Goal: Check status: Check status

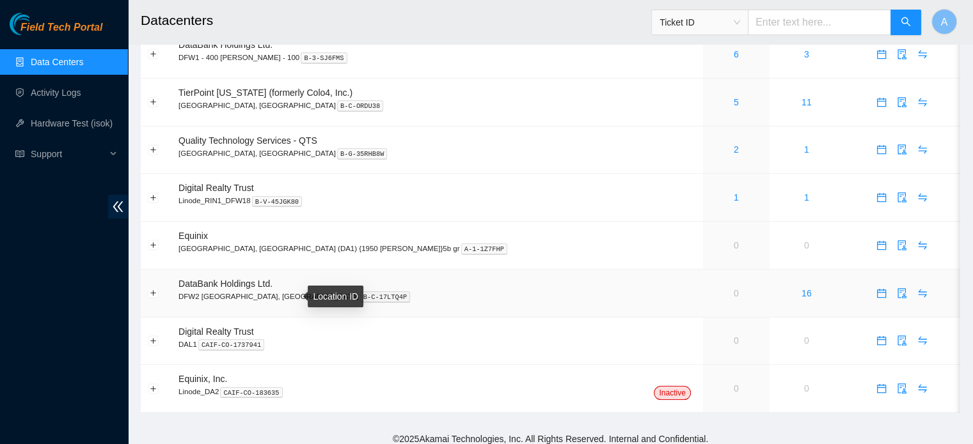
scroll to position [89, 0]
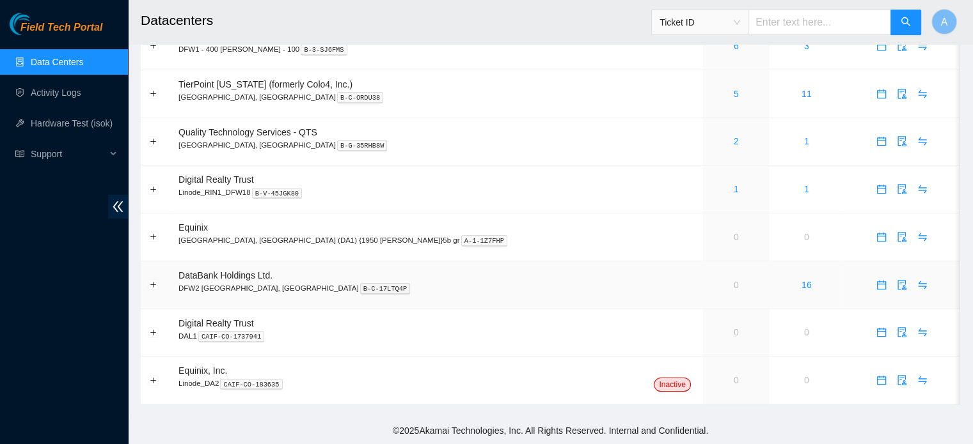
click at [217, 271] on span "DataBank Holdings Ltd." at bounding box center [225, 275] width 94 height 10
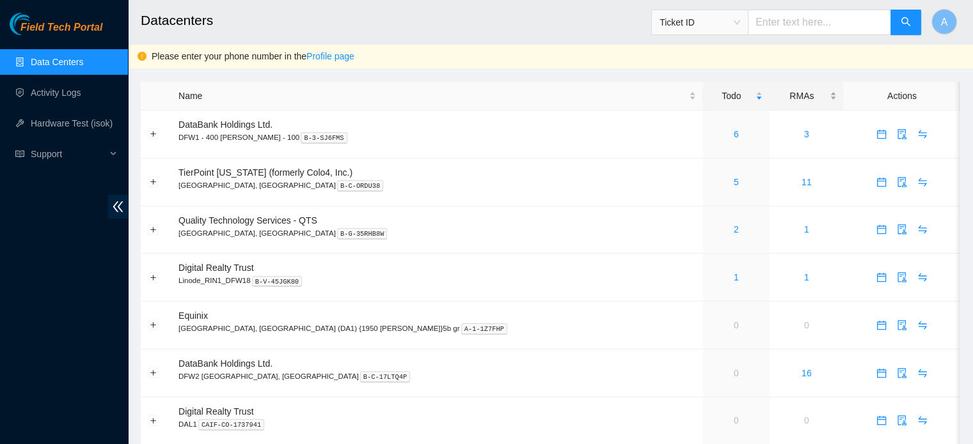
click at [776, 101] on div "RMAs" at bounding box center [806, 96] width 60 height 14
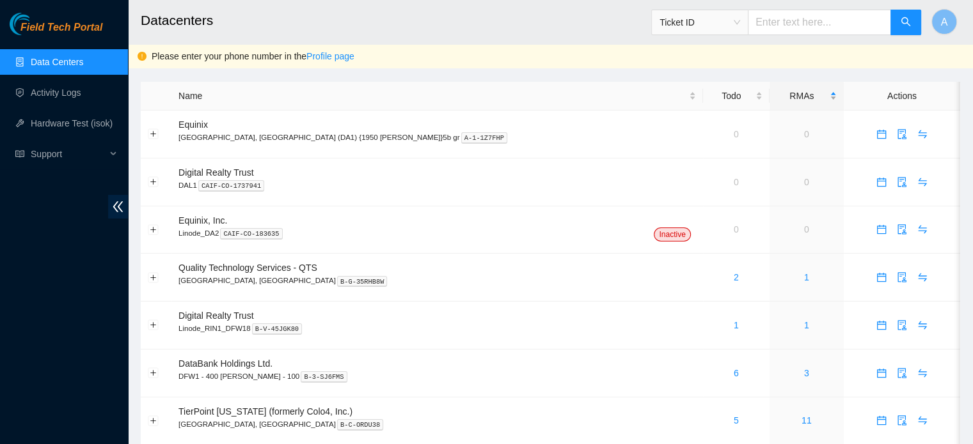
click at [776, 101] on div "RMAs" at bounding box center [806, 96] width 60 height 14
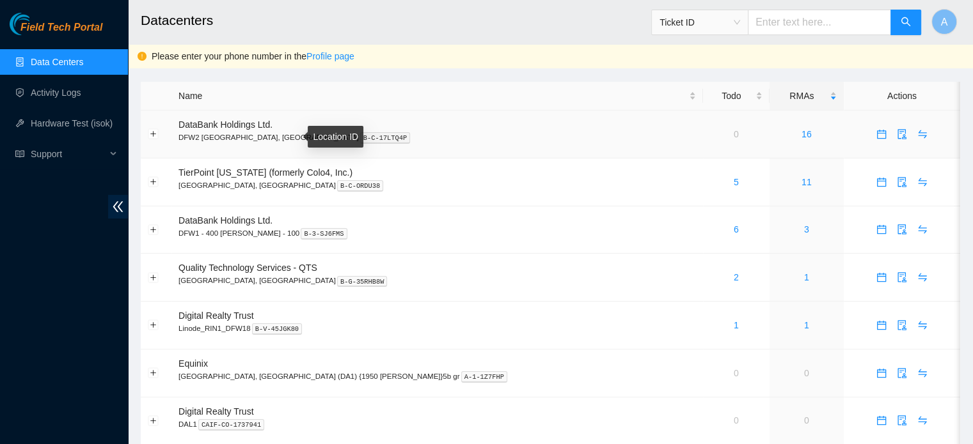
click at [360, 136] on kbd "B-C-17LTQ4P" at bounding box center [385, 138] width 51 height 12
click at [560, 114] on td "DataBank Holdings Ltd. DFW2 Richardson, TX B-C-17LTQ4P" at bounding box center [436, 135] width 531 height 48
drag, startPoint x: 205, startPoint y: 123, endPoint x: 184, endPoint y: 125, distance: 21.1
click at [205, 123] on span "DataBank Holdings Ltd." at bounding box center [225, 125] width 94 height 10
click at [153, 132] on button "Expand row" at bounding box center [153, 134] width 10 height 10
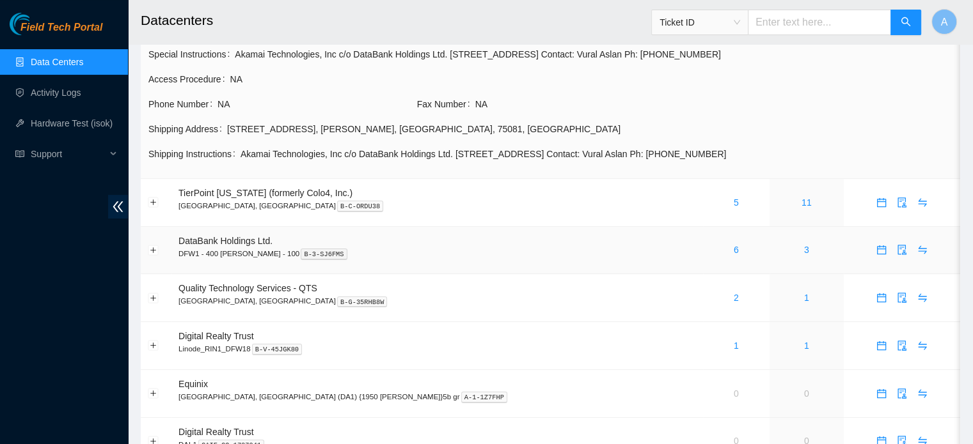
scroll to position [192, 0]
